Goal: Task Accomplishment & Management: Complete application form

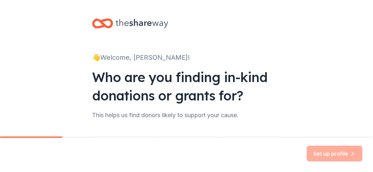
click at [202, 87] on div "Who are you finding in-kind donations or grants for?" at bounding box center [186, 86] width 189 height 37
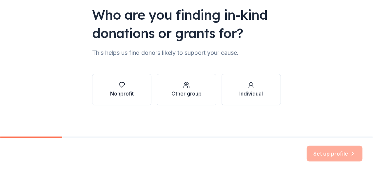
click at [116, 92] on div "Nonprofit" at bounding box center [122, 93] width 24 height 8
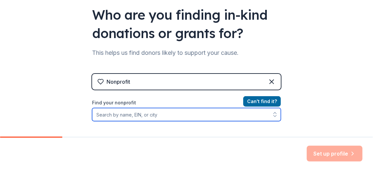
click at [117, 114] on input "Find your nonprofit" at bounding box center [186, 114] width 189 height 13
type input "[PERSON_NAME]"
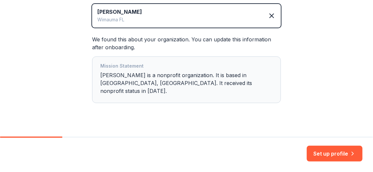
scroll to position [158, 0]
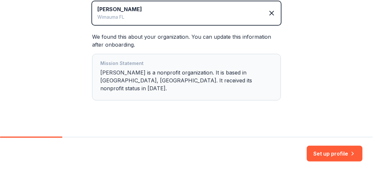
click at [162, 84] on div "Mission Statement [PERSON_NAME] is a nonprofit organization. It is based in [GE…" at bounding box center [186, 76] width 172 height 35
click at [310, 151] on button "Set up profile" at bounding box center [335, 153] width 56 height 16
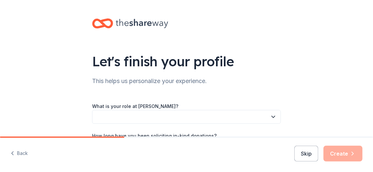
click at [272, 115] on icon "button" at bounding box center [273, 116] width 7 height 7
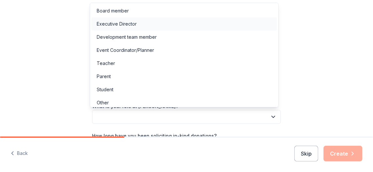
click at [117, 24] on div "Executive Director" at bounding box center [117, 24] width 40 height 8
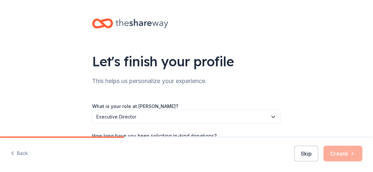
scroll to position [76, 0]
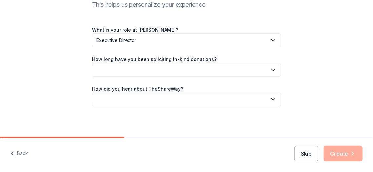
click at [270, 69] on icon "button" at bounding box center [273, 70] width 7 height 7
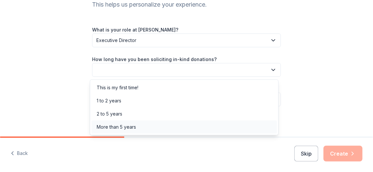
click at [129, 127] on div "More than 5 years" at bounding box center [116, 127] width 39 height 8
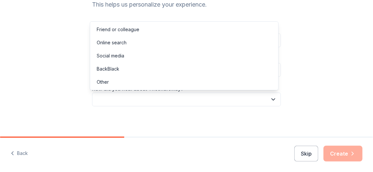
click at [270, 99] on icon "button" at bounding box center [273, 99] width 7 height 7
click at [103, 28] on div "Friend or colleague" at bounding box center [118, 30] width 43 height 8
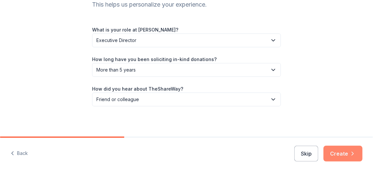
click at [339, 152] on button "Create" at bounding box center [342, 153] width 39 height 16
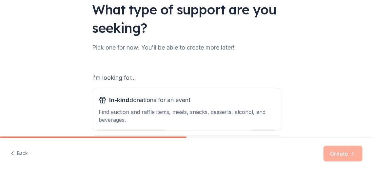
scroll to position [51, 0]
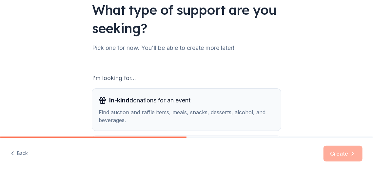
click at [125, 108] on div "Find auction and raffle items, meals, snacks, desserts, alcohol, and beverages." at bounding box center [187, 116] width 176 height 16
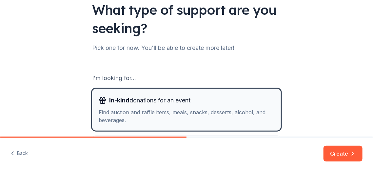
scroll to position [128, 0]
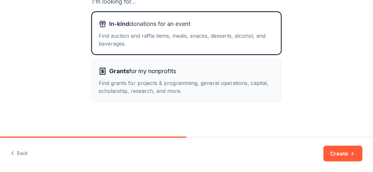
click at [126, 84] on div "Find grants for projects & programming, general operations, capital, scholarshi…" at bounding box center [187, 87] width 176 height 16
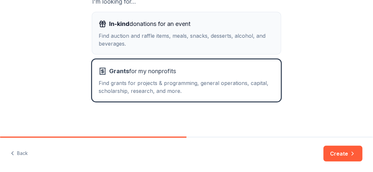
click at [127, 43] on div "Find auction and raffle items, meals, snacks, desserts, alcohol, and beverages." at bounding box center [187, 40] width 176 height 16
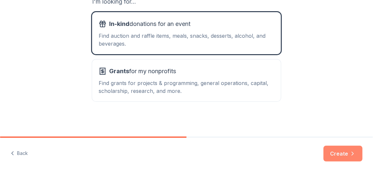
click at [341, 152] on button "Create" at bounding box center [342, 153] width 39 height 16
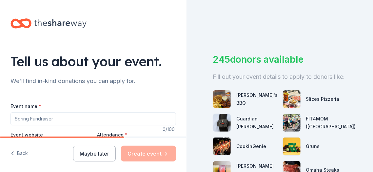
click at [34, 118] on input "Event name *" at bounding box center [92, 118] width 165 height 13
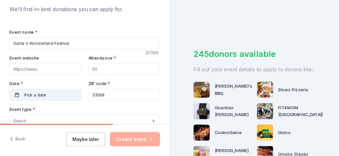
scroll to position [76, 0]
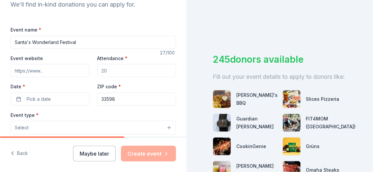
type input "Santa's Wonderland Festival"
click at [47, 69] on input "Event website" at bounding box center [49, 70] width 79 height 13
type input "kittiecorral.org"
drag, startPoint x: 107, startPoint y: 70, endPoint x: 99, endPoint y: 71, distance: 8.0
click at [99, 71] on input "Attendance *" at bounding box center [136, 70] width 79 height 13
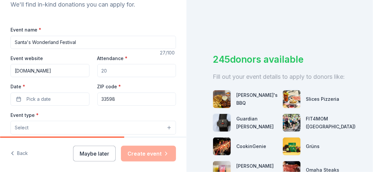
drag, startPoint x: 99, startPoint y: 69, endPoint x: 107, endPoint y: 68, distance: 7.6
click at [107, 68] on input "Attendance *" at bounding box center [136, 70] width 79 height 13
click at [115, 58] on label "Attendance *" at bounding box center [112, 58] width 30 height 7
click at [115, 64] on input "Attendance *" at bounding box center [136, 70] width 79 height 13
click at [119, 70] on input "Attendance *" at bounding box center [136, 70] width 79 height 13
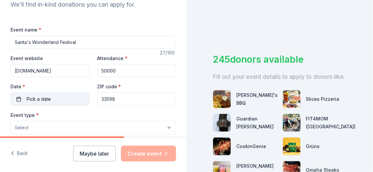
type input "50000"
click at [61, 97] on button "Pick a date" at bounding box center [49, 98] width 79 height 13
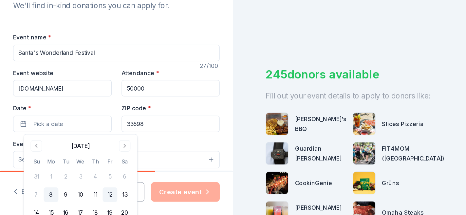
scroll to position [77, 0]
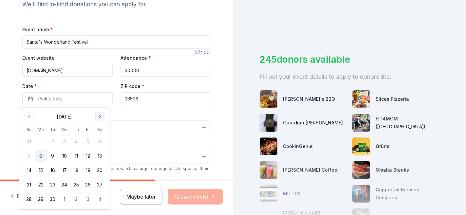
click at [98, 118] on button "Go to next month" at bounding box center [99, 116] width 9 height 9
click at [88, 155] on button "12" at bounding box center [88, 156] width 12 height 12
click at [100, 154] on button "13" at bounding box center [100, 156] width 12 height 12
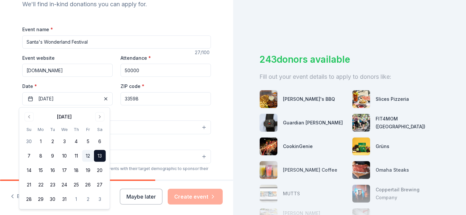
click at [87, 156] on button "12" at bounding box center [88, 156] width 12 height 12
click at [123, 114] on div "Event type * Select" at bounding box center [116, 122] width 189 height 24
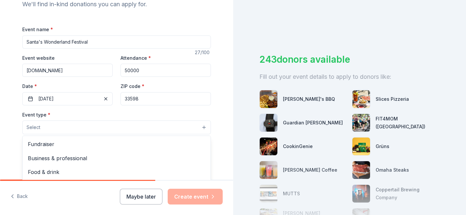
click at [148, 129] on button "Select" at bounding box center [116, 127] width 189 height 14
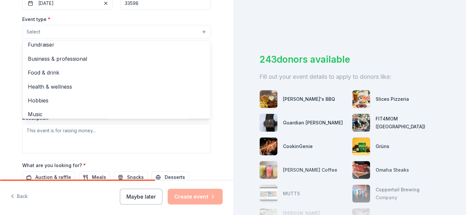
scroll to position [0, 0]
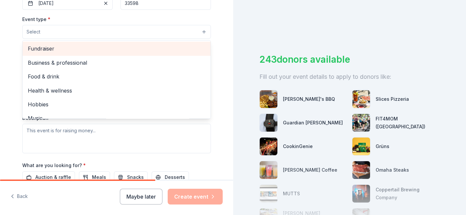
click at [53, 48] on span "Fundraiser" at bounding box center [117, 48] width 178 height 9
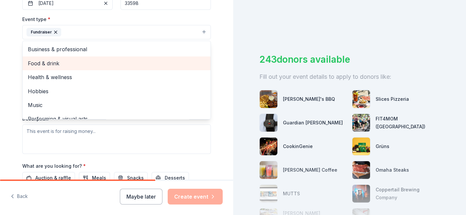
click at [65, 64] on span "Food & drink" at bounding box center [117, 63] width 178 height 9
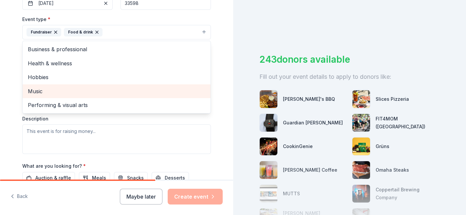
click at [50, 90] on span "Music" at bounding box center [117, 91] width 178 height 9
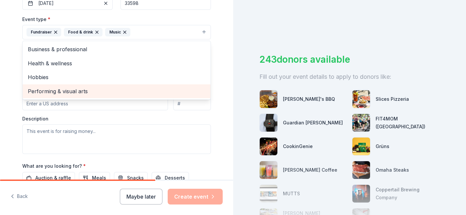
click at [54, 94] on span "Performing & visual arts" at bounding box center [117, 91] width 178 height 9
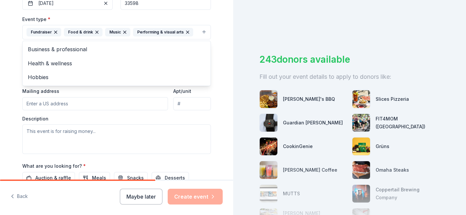
click at [75, 103] on div "Event type * Fundraiser Food & drink Music Performing & visual arts Business & …" at bounding box center [116, 84] width 189 height 139
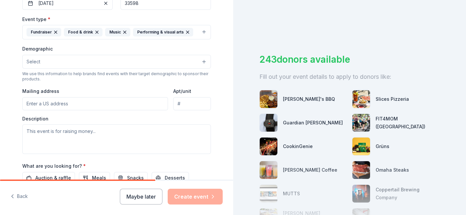
click at [44, 61] on button "Select" at bounding box center [116, 62] width 189 height 14
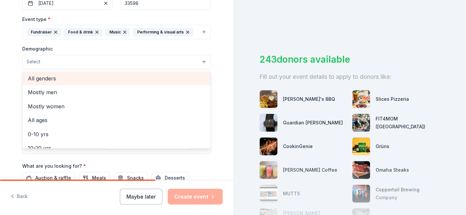
click at [47, 79] on span "All genders" at bounding box center [117, 78] width 178 height 9
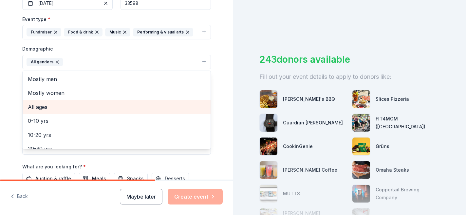
click at [42, 106] on span "All ages" at bounding box center [117, 107] width 178 height 9
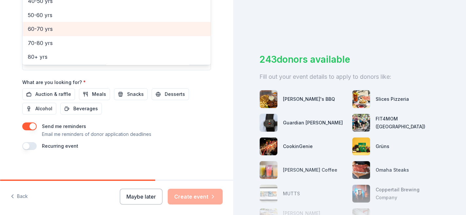
scroll to position [258, 0]
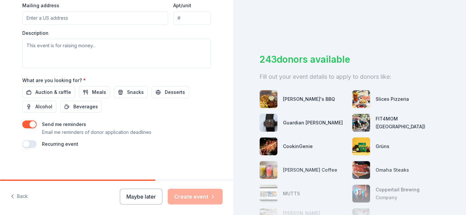
scroll to position [145, 0]
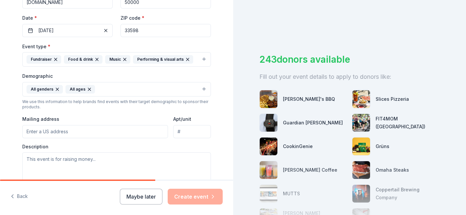
click at [43, 131] on input "Mailing address" at bounding box center [95, 131] width 146 height 13
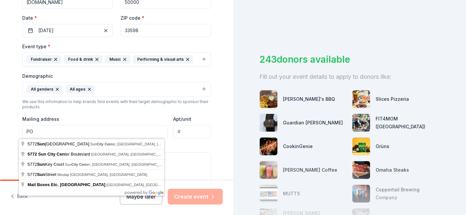
type input "P"
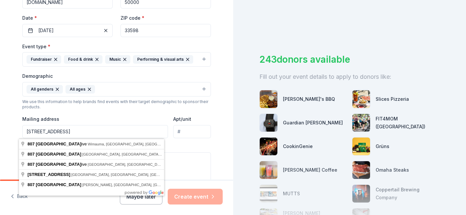
click at [90, 134] on input "807 Lakeview Dr" at bounding box center [95, 131] width 146 height 13
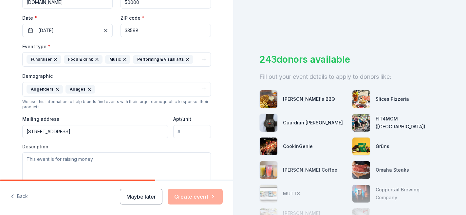
type input "807 Lakeview Drive, Wimauma, FL, 33598"
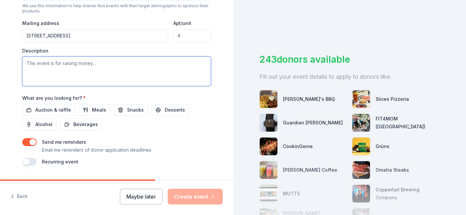
click at [62, 66] on textarea at bounding box center [116, 70] width 189 height 29
paste textarea "Hi! This December 12th, 13th, and 14th, Kittie Corral and Prime Time Event Rent…"
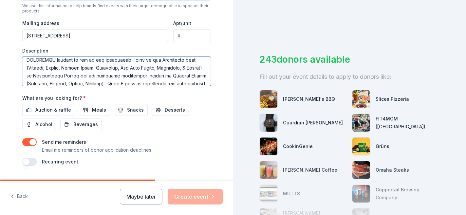
scroll to position [0, 0]
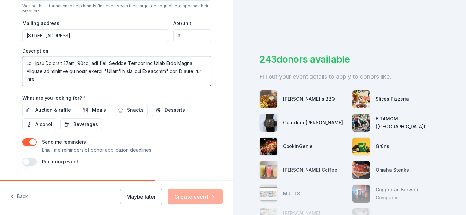
drag, startPoint x: 31, startPoint y: 64, endPoint x: 16, endPoint y: 65, distance: 15.4
drag, startPoint x: 157, startPoint y: 71, endPoint x: 197, endPoint y: 72, distance: 39.7
click at [197, 72] on textarea at bounding box center [116, 70] width 189 height 29
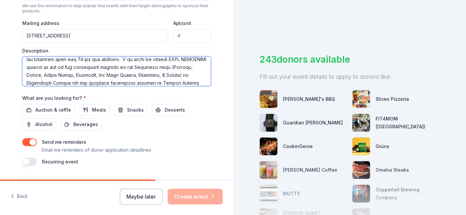
scroll to position [46, 0]
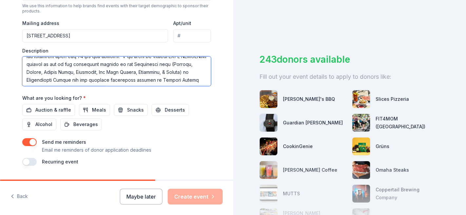
drag, startPoint x: 23, startPoint y: 80, endPoint x: 181, endPoint y: 81, distance: 158.2
click at [181, 81] on textarea at bounding box center [116, 70] width 189 height 29
click at [125, 67] on textarea at bounding box center [116, 70] width 189 height 29
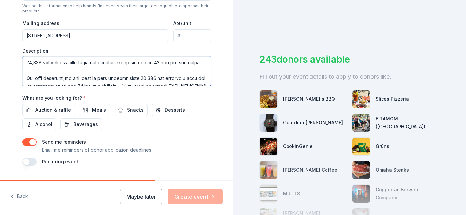
scroll to position [33, 0]
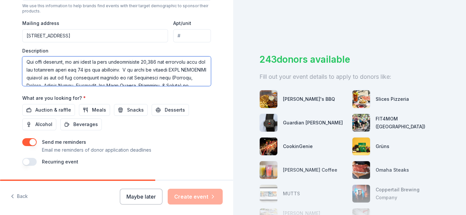
drag, startPoint x: 59, startPoint y: 70, endPoint x: 94, endPoint y: 74, distance: 35.3
click at [108, 74] on textarea at bounding box center [116, 70] width 189 height 29
click at [100, 71] on textarea at bounding box center [116, 70] width 189 height 29
click at [93, 70] on textarea at bounding box center [116, 70] width 189 height 29
drag, startPoint x: 96, startPoint y: 70, endPoint x: 167, endPoint y: 75, distance: 70.9
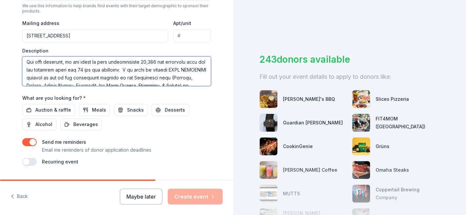
click at [167, 75] on textarea at bounding box center [116, 70] width 189 height 29
drag, startPoint x: 114, startPoint y: 79, endPoint x: 120, endPoint y: 80, distance: 5.3
click at [115, 79] on textarea at bounding box center [116, 70] width 189 height 29
drag, startPoint x: 116, startPoint y: 77, endPoint x: 123, endPoint y: 82, distance: 8.2
click at [117, 77] on textarea at bounding box center [116, 70] width 189 height 29
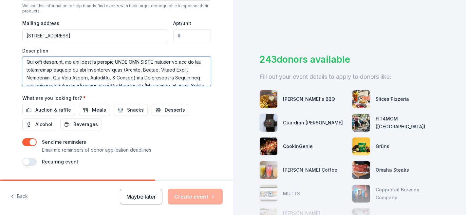
click at [116, 77] on textarea at bounding box center [116, 70] width 189 height 29
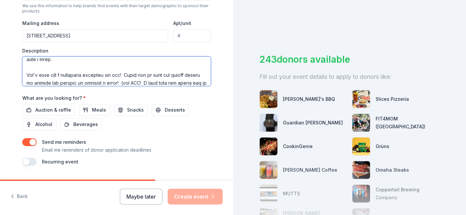
drag, startPoint x: 118, startPoint y: 62, endPoint x: 156, endPoint y: 89, distance: 46.5
click at [156, 90] on div "Event name * Santa's Wonderland Festival 27 /100 Event website kittiecorral.org…" at bounding box center [116, 13] width 189 height 304
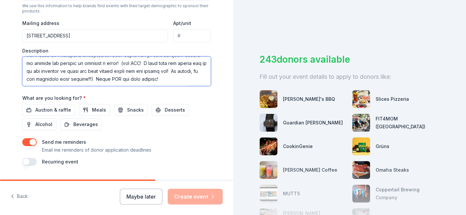
click at [152, 73] on textarea at bounding box center [116, 70] width 189 height 29
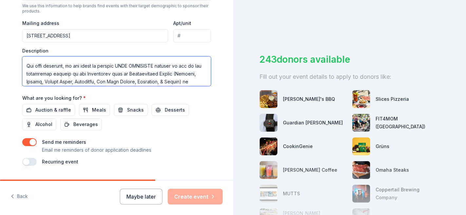
scroll to position [33, 0]
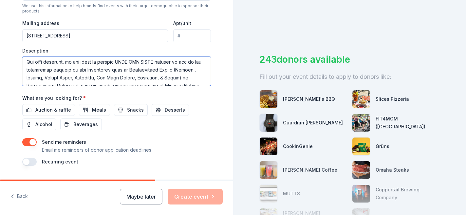
drag, startPoint x: 124, startPoint y: 79, endPoint x: 167, endPoint y: 79, distance: 43.9
click at [167, 79] on textarea at bounding box center [116, 70] width 189 height 29
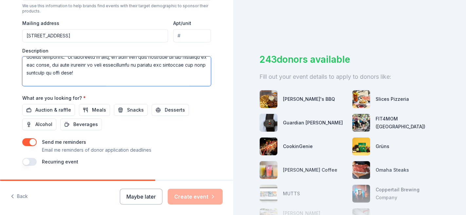
scroll to position [115, 0]
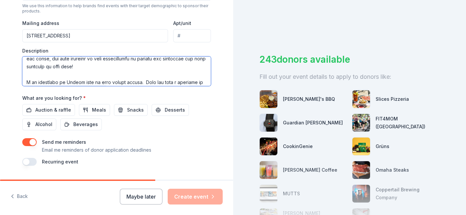
click at [126, 77] on textarea at bounding box center [116, 70] width 189 height 29
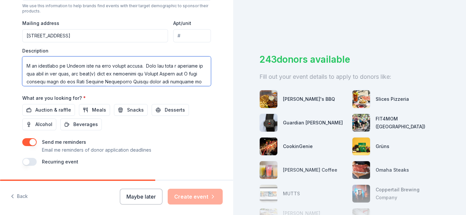
drag, startPoint x: 23, startPoint y: 73, endPoint x: 170, endPoint y: 73, distance: 147.4
click at [170, 73] on textarea at bounding box center [116, 70] width 189 height 29
drag, startPoint x: 24, startPoint y: 73, endPoint x: 193, endPoint y: 82, distance: 169.3
click at [193, 81] on textarea at bounding box center [116, 70] width 189 height 29
drag, startPoint x: 24, startPoint y: 67, endPoint x: 192, endPoint y: 79, distance: 168.5
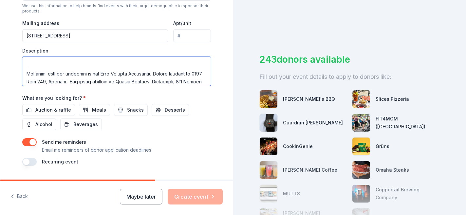
click at [192, 79] on textarea at bounding box center [116, 70] width 189 height 29
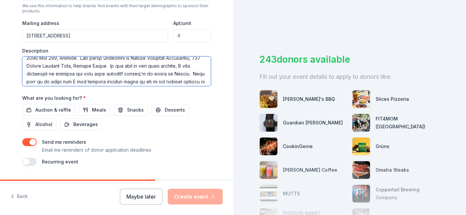
drag, startPoint x: 24, startPoint y: 66, endPoint x: 191, endPoint y: 81, distance: 167.5
click at [191, 81] on textarea at bounding box center [116, 70] width 189 height 29
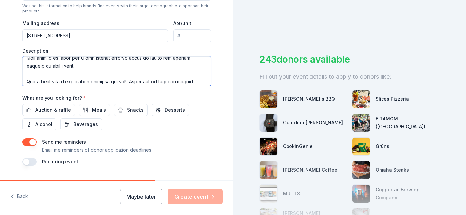
drag, startPoint x: 79, startPoint y: 77, endPoint x: 24, endPoint y: 68, distance: 55.8
click at [24, 68] on textarea at bounding box center [116, 70] width 189 height 29
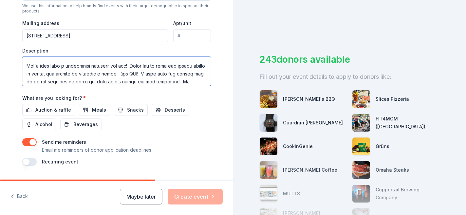
drag, startPoint x: 24, startPoint y: 73, endPoint x: 46, endPoint y: 76, distance: 22.7
click at [46, 76] on textarea at bounding box center [116, 70] width 189 height 29
click at [74, 74] on textarea at bounding box center [116, 70] width 189 height 29
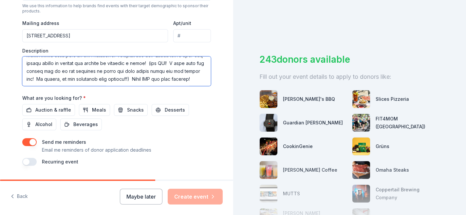
scroll to position [157, 0]
drag, startPoint x: 146, startPoint y: 65, endPoint x: 130, endPoint y: 82, distance: 23.6
click at [130, 82] on textarea at bounding box center [116, 70] width 189 height 29
click at [133, 72] on textarea at bounding box center [116, 70] width 189 height 29
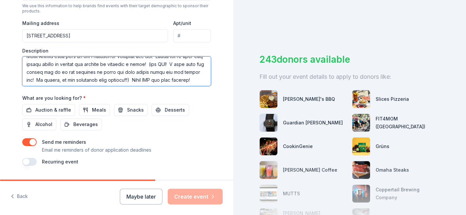
drag, startPoint x: 146, startPoint y: 71, endPoint x: 196, endPoint y: 78, distance: 49.6
click at [196, 78] on textarea at bounding box center [116, 70] width 189 height 29
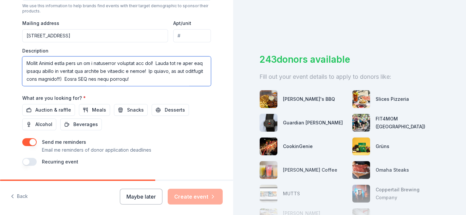
drag, startPoint x: 149, startPoint y: 71, endPoint x: 79, endPoint y: 79, distance: 70.5
click at [79, 79] on textarea at bounding box center [116, 70] width 189 height 29
drag, startPoint x: 164, startPoint y: 72, endPoint x: 172, endPoint y: 71, distance: 8.5
click at [172, 71] on textarea at bounding box center [116, 70] width 189 height 29
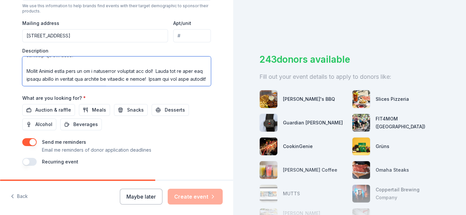
drag, startPoint x: 23, startPoint y: 80, endPoint x: 43, endPoint y: 81, distance: 20.0
click at [43, 81] on textarea at bounding box center [116, 70] width 189 height 29
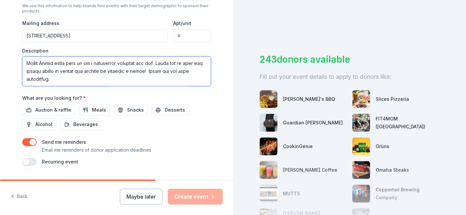
drag, startPoint x: 26, startPoint y: 65, endPoint x: 65, endPoint y: 83, distance: 42.4
click at [65, 83] on textarea at bounding box center [116, 70] width 189 height 29
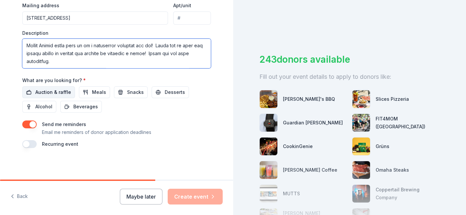
type textarea "This December 12th, 13th, and 14th, Kittie Corral and Prime Time Event Rentals …"
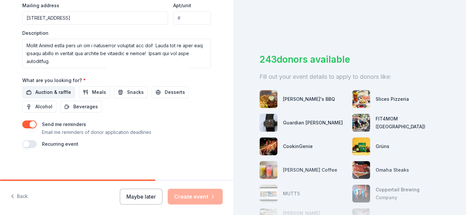
click at [57, 92] on span "Auction & raffle" at bounding box center [53, 92] width 36 height 8
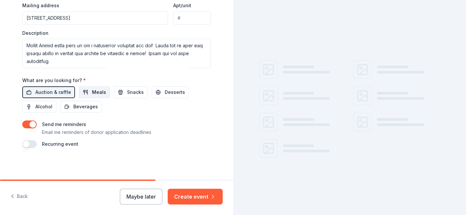
click at [86, 92] on button "Meals" at bounding box center [94, 92] width 31 height 12
click at [127, 93] on span "Snacks" at bounding box center [135, 92] width 17 height 8
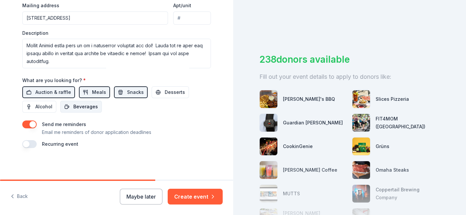
click at [88, 109] on span "Beverages" at bounding box center [85, 107] width 25 height 8
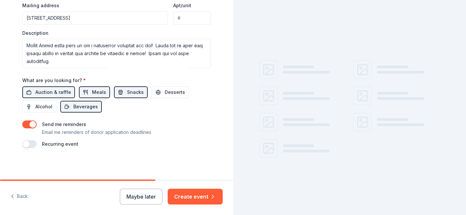
click at [33, 145] on button "button" at bounding box center [29, 144] width 14 height 8
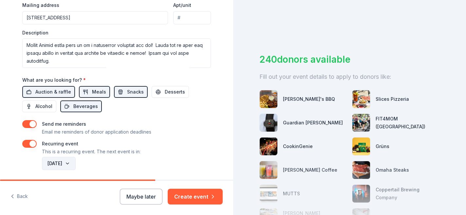
click at [76, 162] on button "December 2026" at bounding box center [59, 163] width 34 height 13
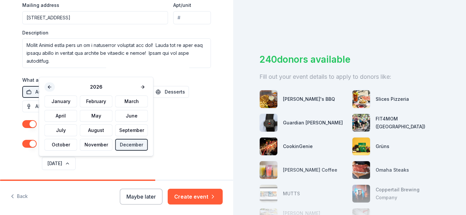
click at [50, 87] on button at bounding box center [50, 86] width 10 height 9
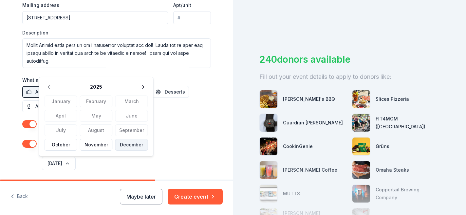
click at [125, 143] on button "December" at bounding box center [131, 145] width 33 height 12
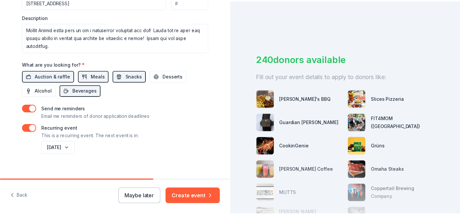
scroll to position [282, 0]
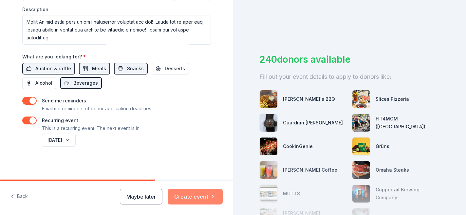
click at [193, 171] on button "Create event" at bounding box center [195, 196] width 55 height 16
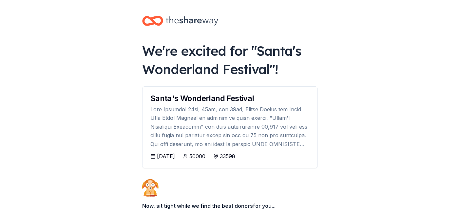
scroll to position [70, 0]
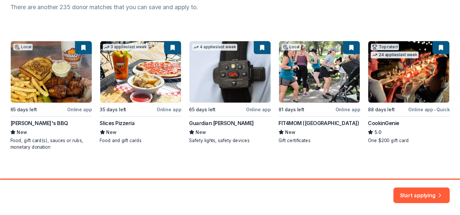
scroll to position [96, 0]
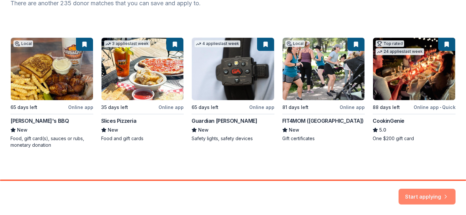
click at [372, 171] on button "Start applying" at bounding box center [427, 192] width 57 height 16
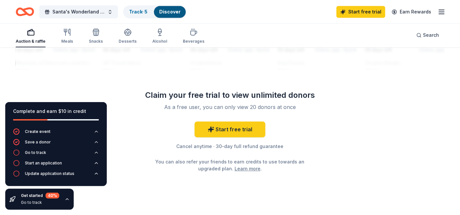
scroll to position [667, 0]
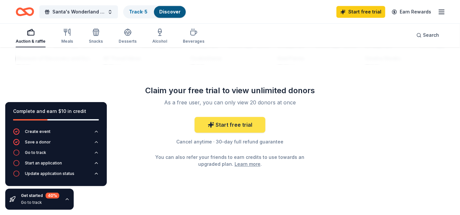
click at [253, 123] on link "Start free trial" at bounding box center [230, 125] width 71 height 16
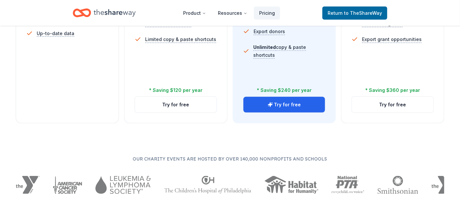
scroll to position [286, 0]
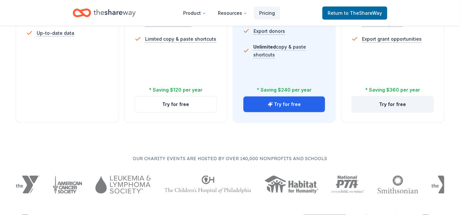
click at [372, 104] on button "Try for free" at bounding box center [393, 104] width 82 height 16
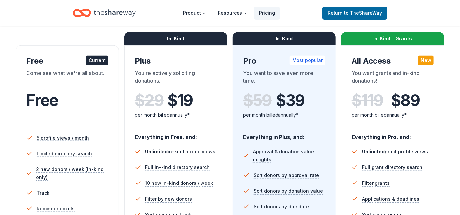
scroll to position [191, 0]
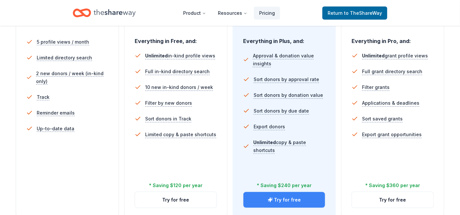
click at [281, 197] on button "Try for free" at bounding box center [284, 200] width 82 height 16
